Goal: Information Seeking & Learning: Learn about a topic

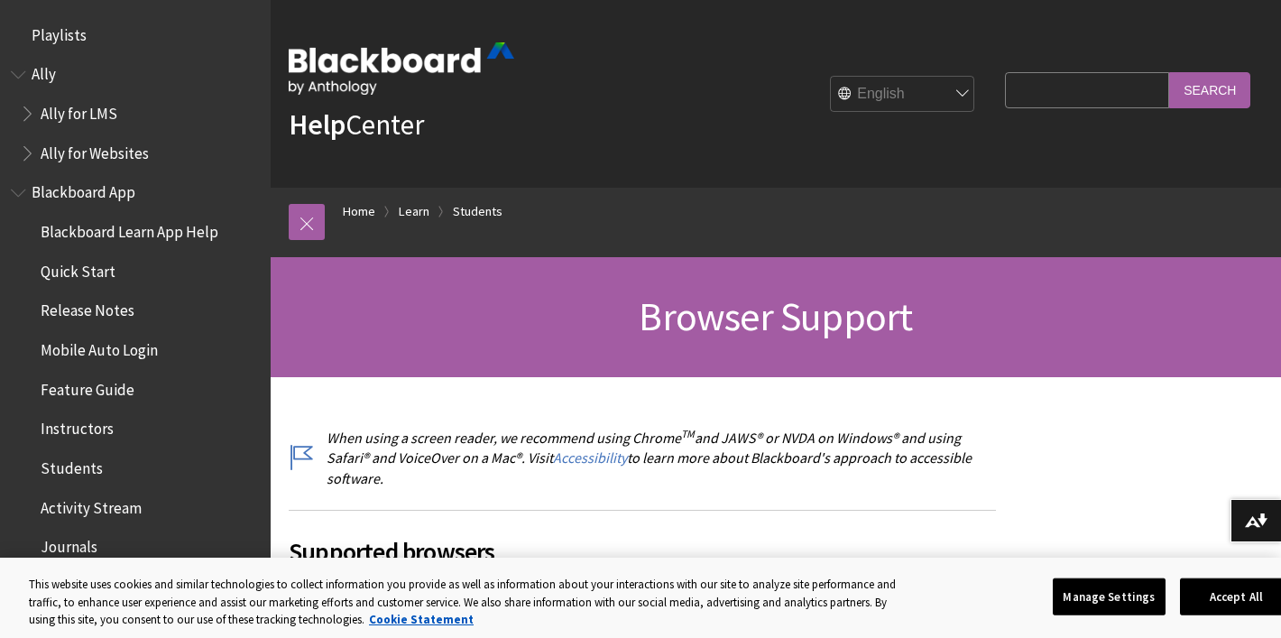
scroll to position [1896, 0]
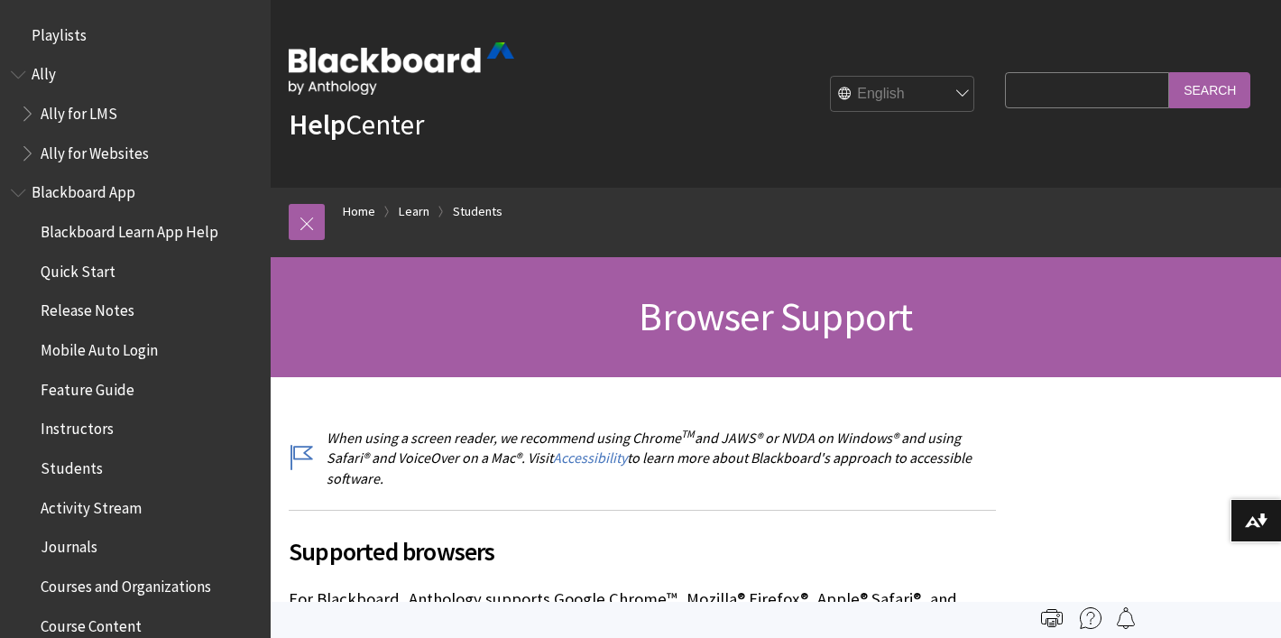
scroll to position [1896, 0]
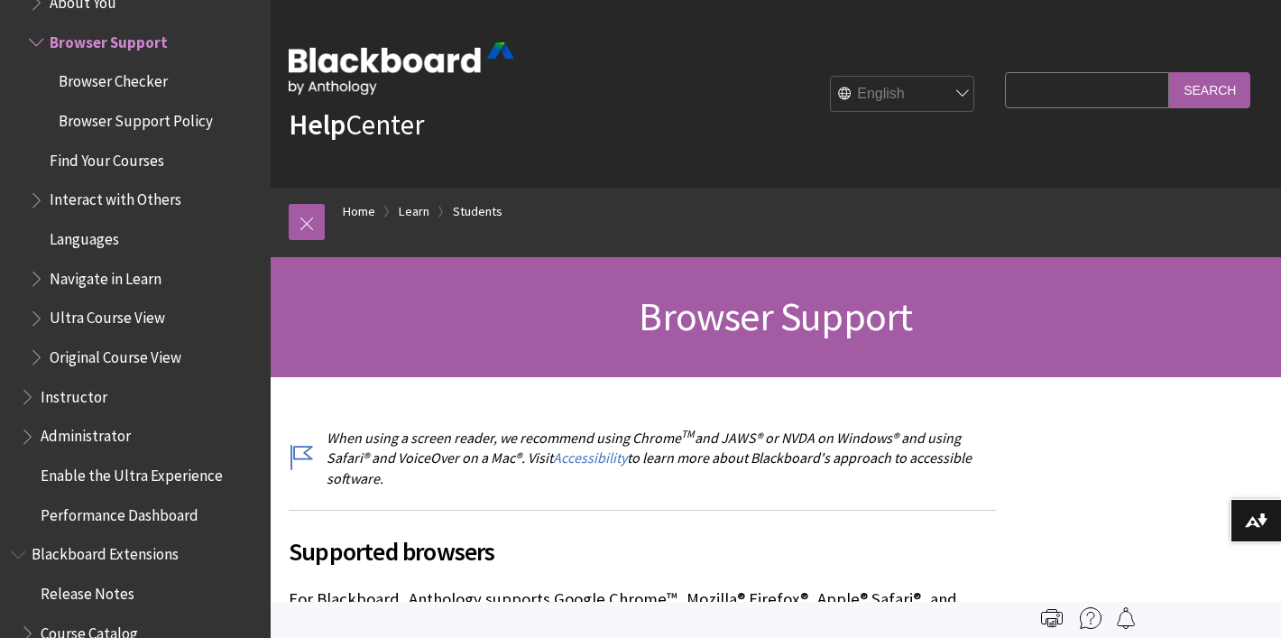
click at [465, 310] on h1 "Browser Support" at bounding box center [776, 317] width 975 height 48
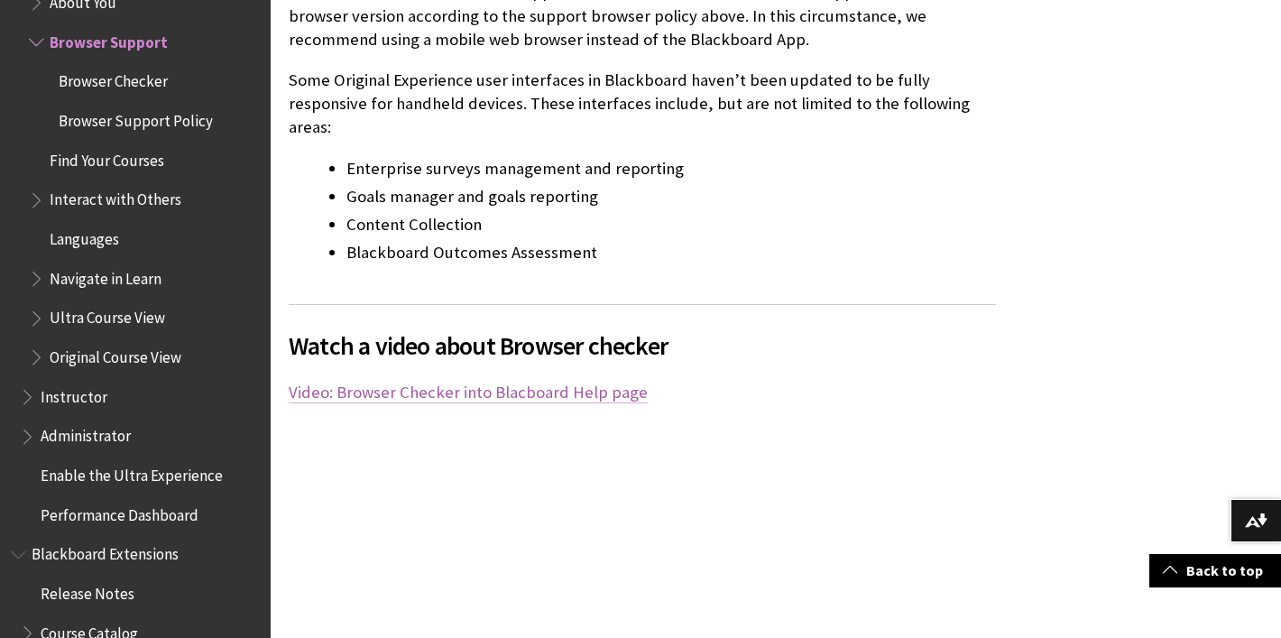
scroll to position [1343, 0]
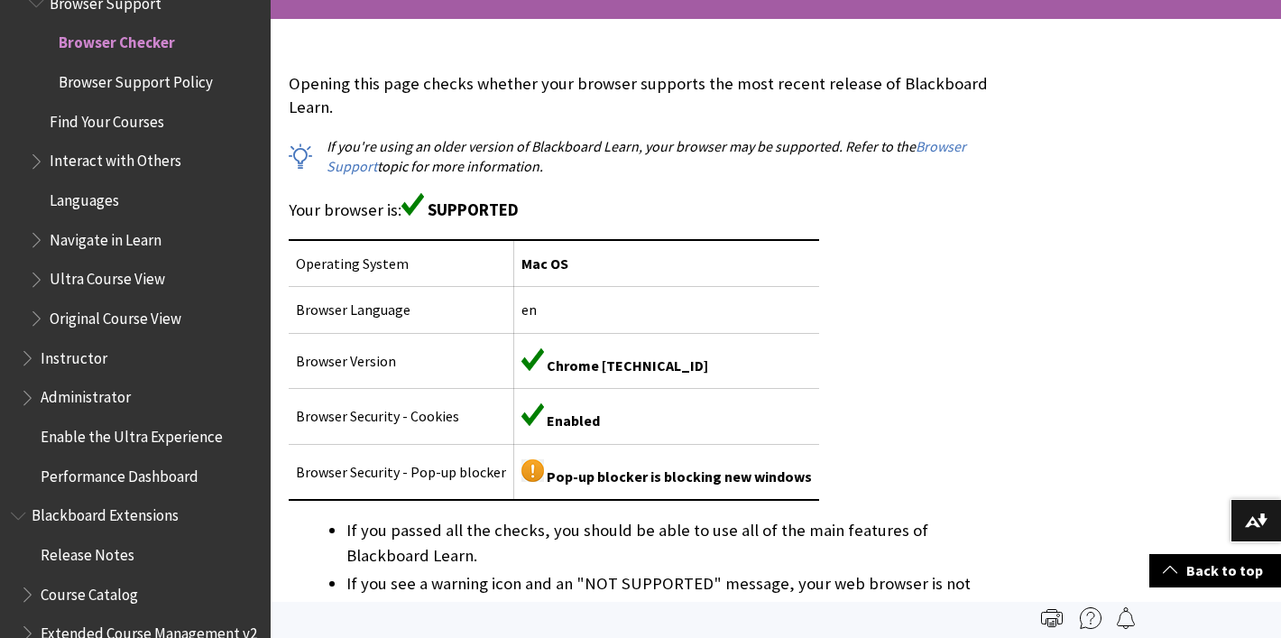
scroll to position [356, 0]
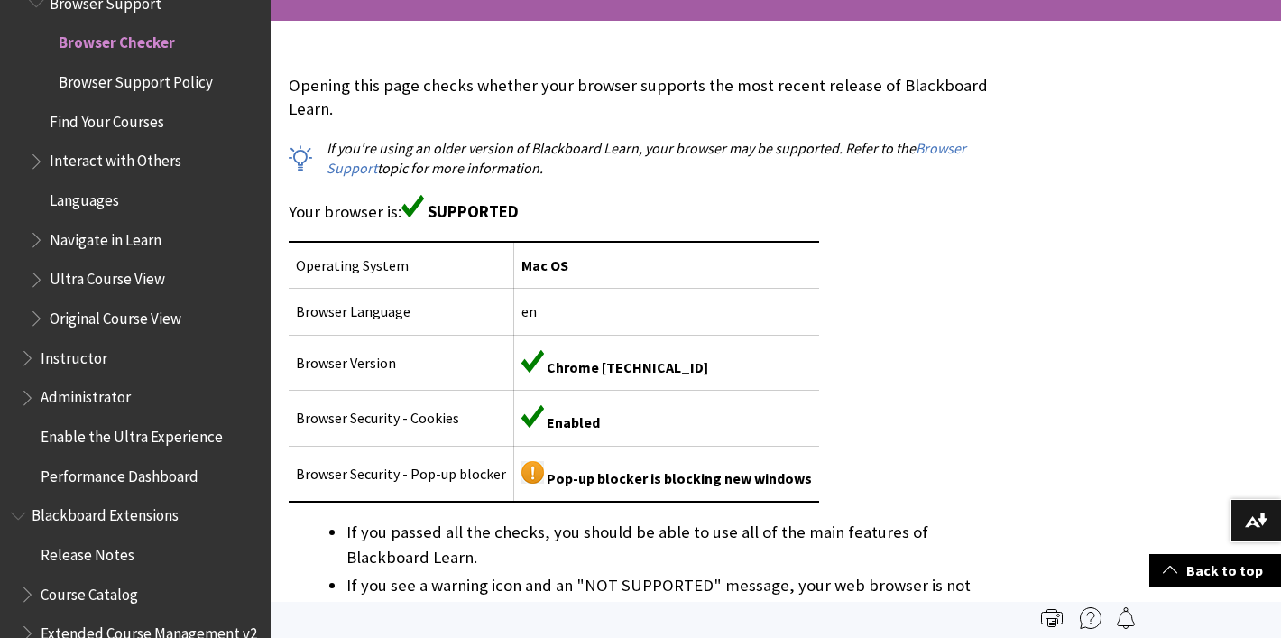
click at [988, 308] on div "Opening this page checks whether your browser supports the most recent release …" at bounding box center [643, 455] width 708 height 763
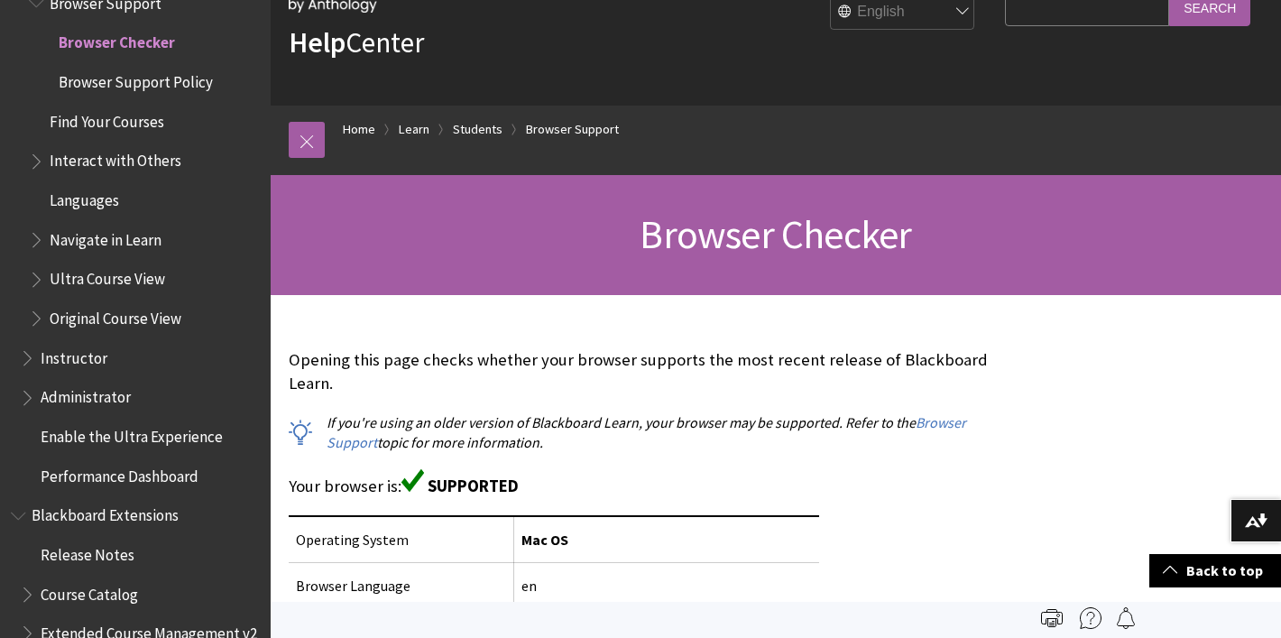
scroll to position [0, 0]
